Goal: Information Seeking & Learning: Check status

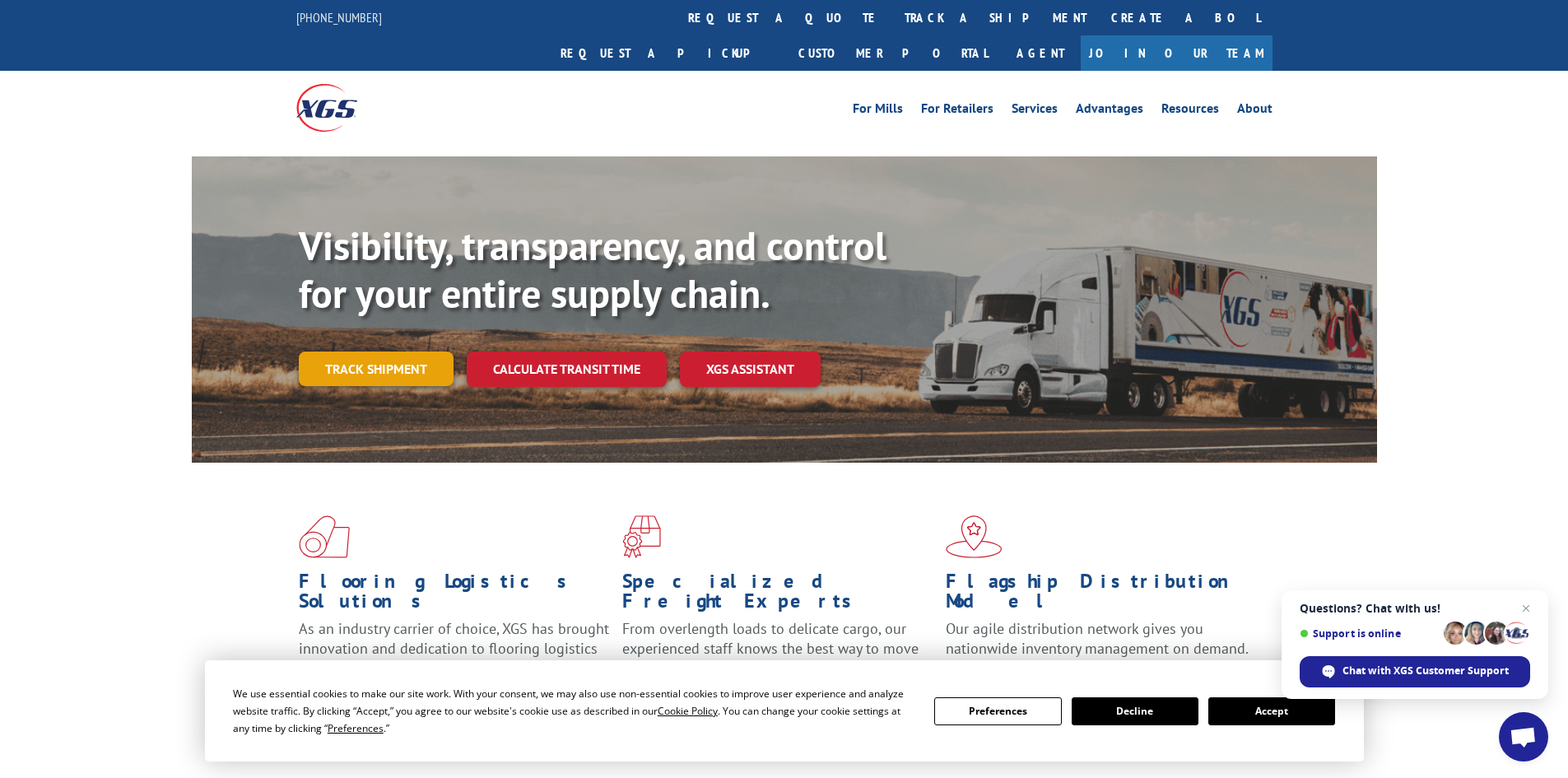
click at [359, 351] on link "Track shipment" at bounding box center [375, 369] width 155 height 35
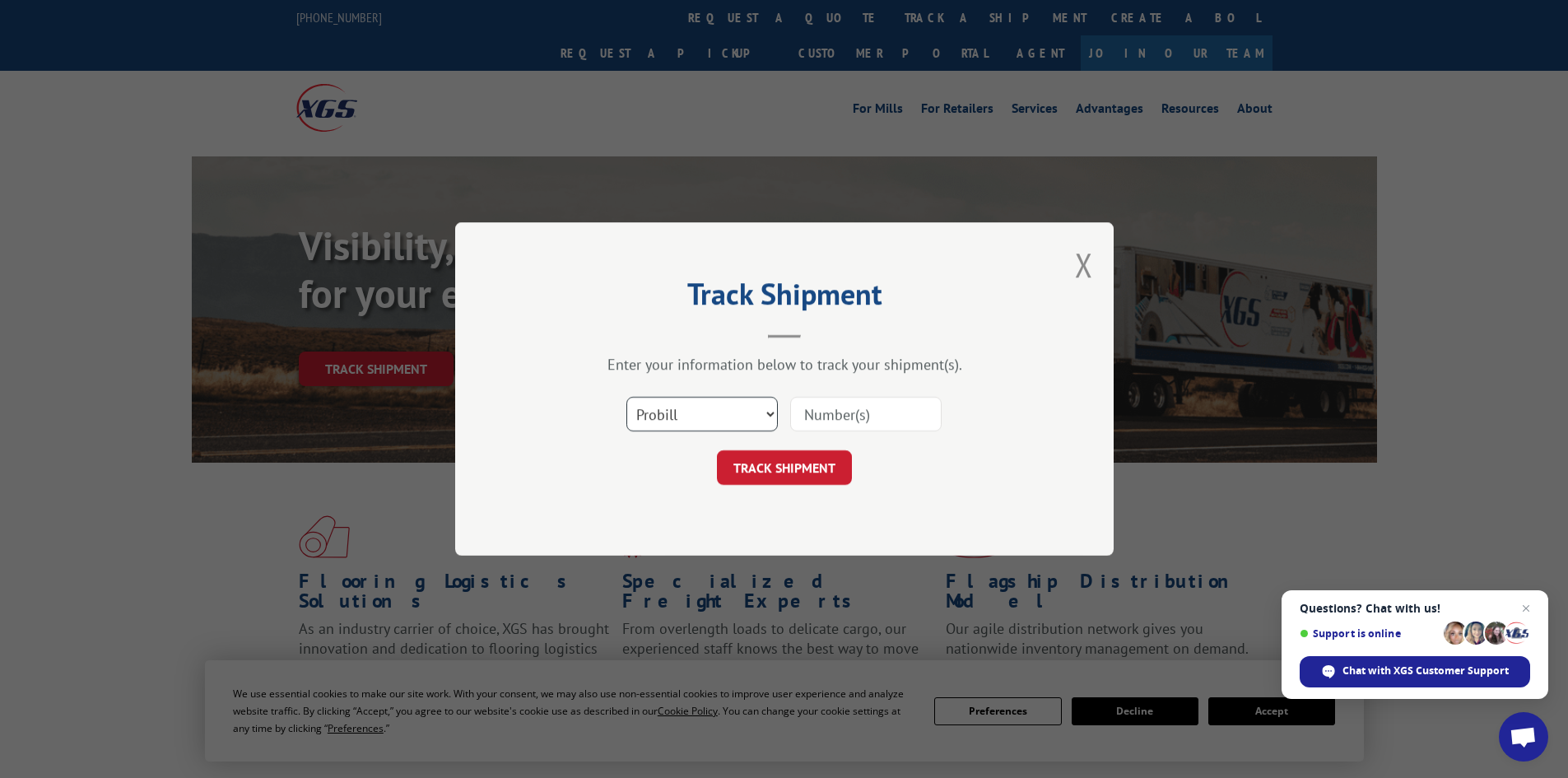
click at [731, 416] on select "Select category... Probill BOL PO" at bounding box center [702, 414] width 151 height 35
select select "bol"
click at [627, 397] on select "Select category... Probill BOL PO" at bounding box center [702, 414] width 151 height 35
click at [896, 418] on input at bounding box center [865, 414] width 151 height 35
paste input "473915"
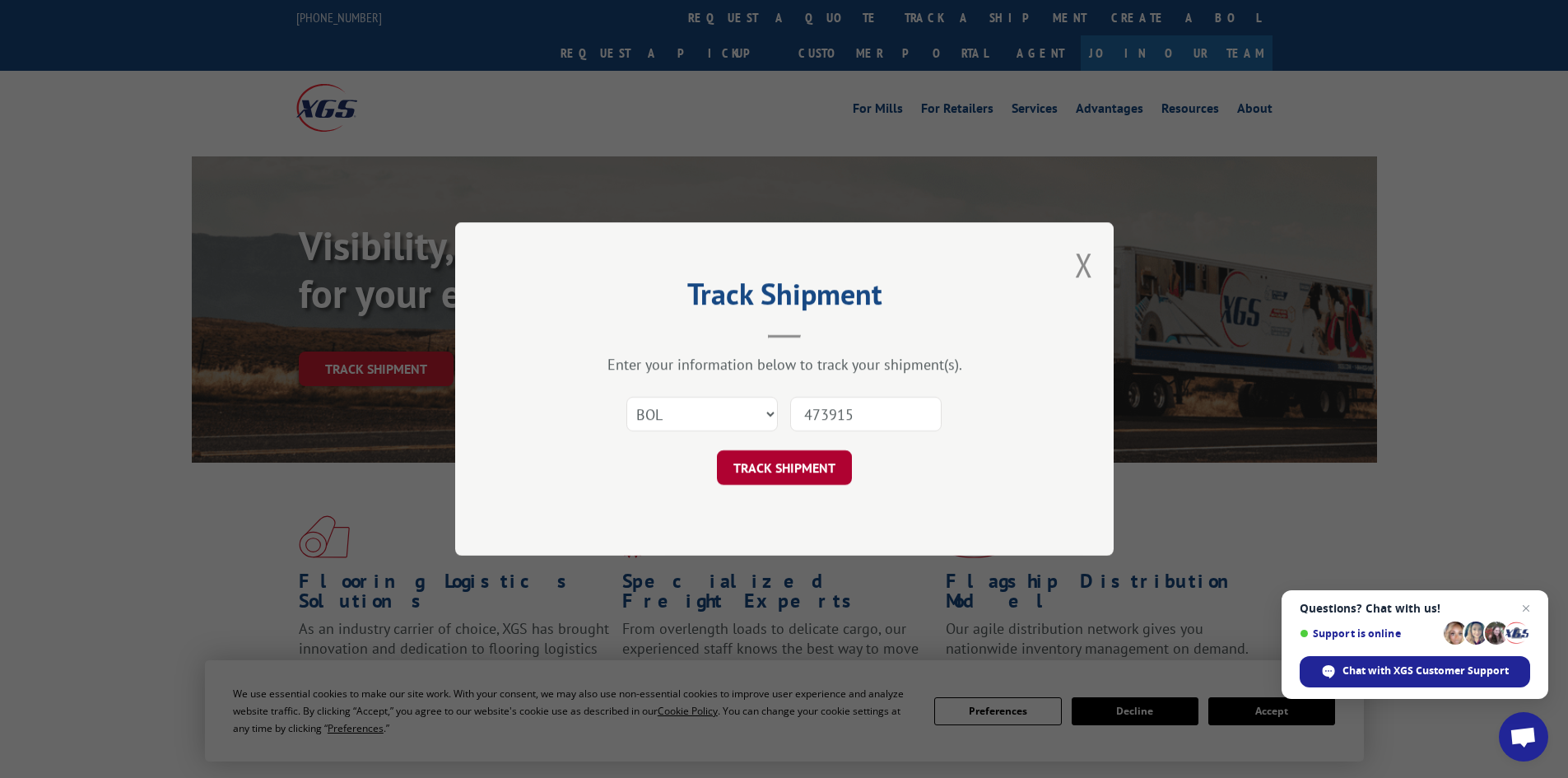
type input "473915"
click at [819, 470] on button "TRACK SHIPMENT" at bounding box center [784, 468] width 135 height 35
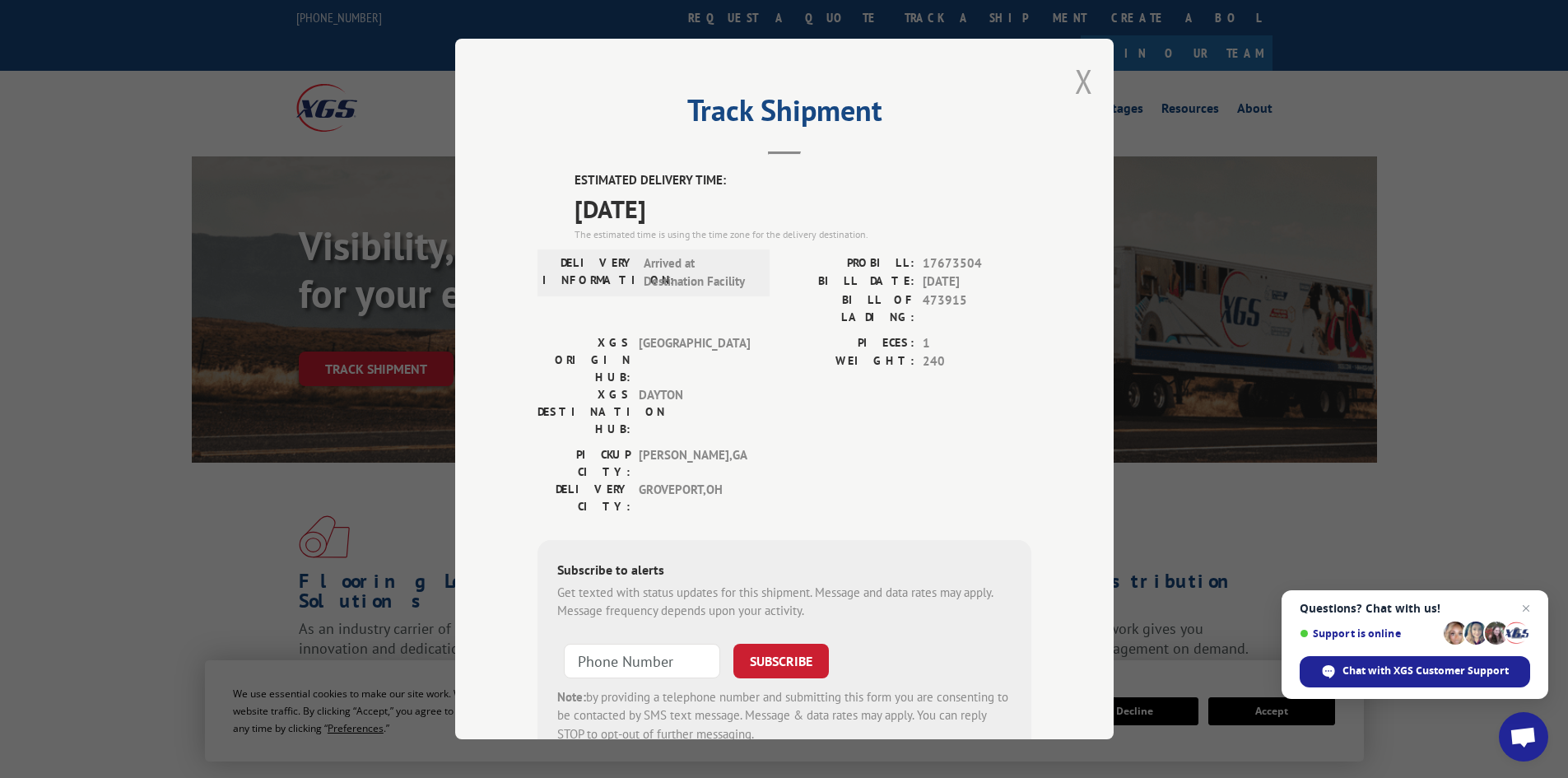
click at [1075, 80] on button "Close modal" at bounding box center [1084, 81] width 18 height 44
